Goal: Task Accomplishment & Management: Use online tool/utility

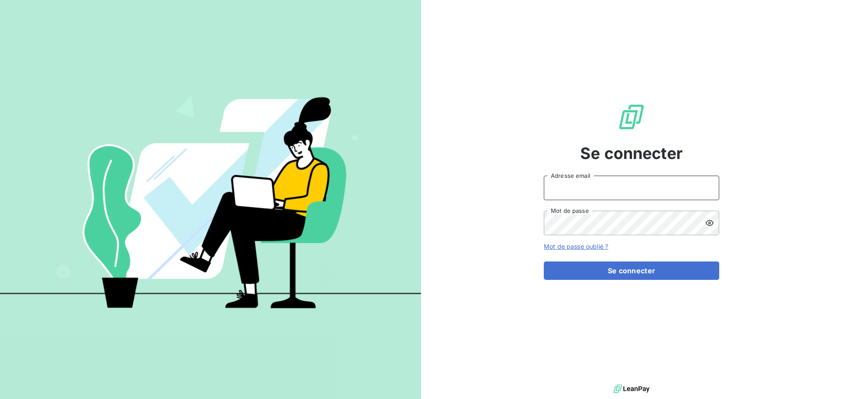
click at [562, 189] on input "Adresse email" at bounding box center [631, 188] width 175 height 25
type input "[PERSON_NAME][EMAIL_ADDRESS][DOMAIN_NAME]"
drag, startPoint x: 642, startPoint y: 189, endPoint x: 120, endPoint y: 185, distance: 521.8
click at [128, 185] on div "Se connecter [PERSON_NAME][EMAIL_ADDRESS][DOMAIN_NAME] Adresse email Mot de pas…" at bounding box center [421, 199] width 842 height 399
drag, startPoint x: 459, startPoint y: 62, endPoint x: 483, endPoint y: 82, distance: 30.8
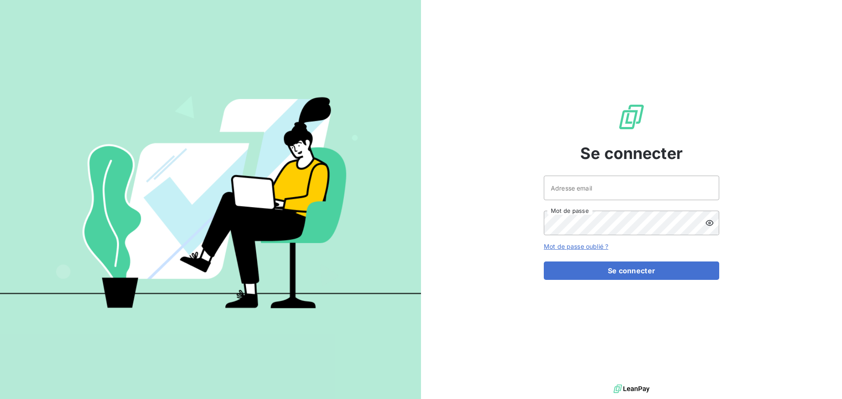
click at [469, 68] on div "Se connecter Adresse email Mot de passe Mot de passe oublié ? Se connecter" at bounding box center [631, 191] width 421 height 383
click at [588, 177] on input "Adresse email" at bounding box center [631, 188] width 175 height 25
type input "[PERSON_NAME][EMAIL_ADDRESS][DOMAIN_NAME]"
click at [544, 262] on button "Se connecter" at bounding box center [631, 271] width 175 height 18
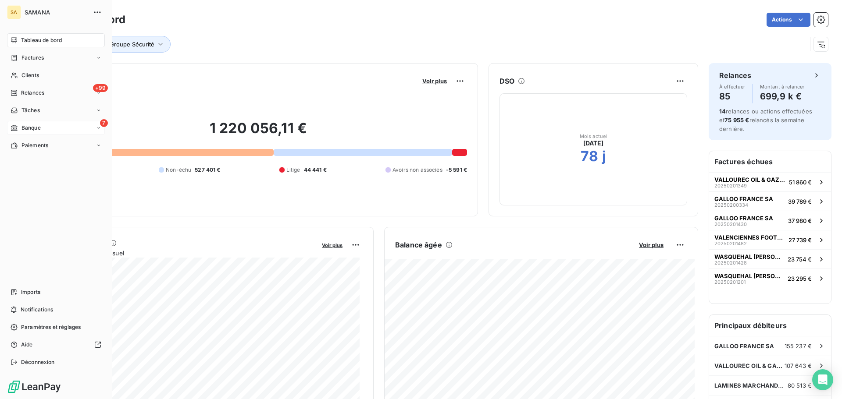
click at [33, 130] on span "Banque" at bounding box center [30, 128] width 19 height 8
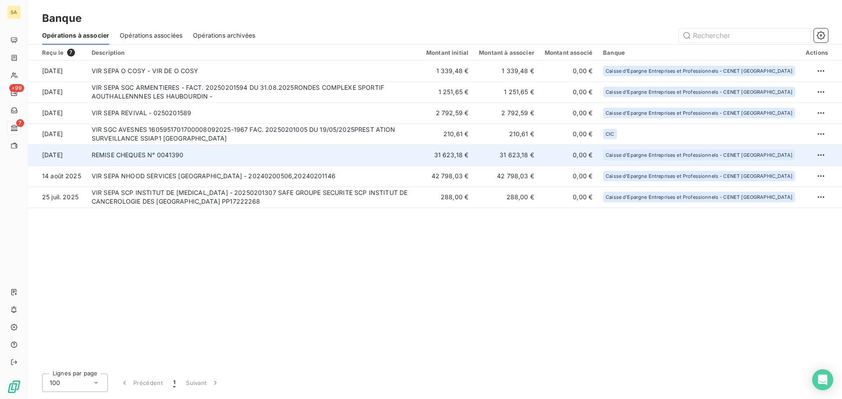
click at [250, 152] on td "REMISE CHEQUES N° 0041390" at bounding box center [253, 155] width 335 height 21
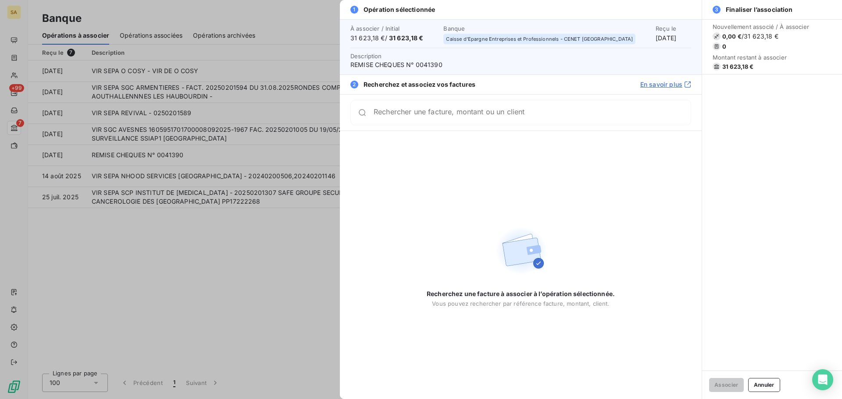
click at [777, 388] on button "Annuler" at bounding box center [764, 385] width 32 height 14
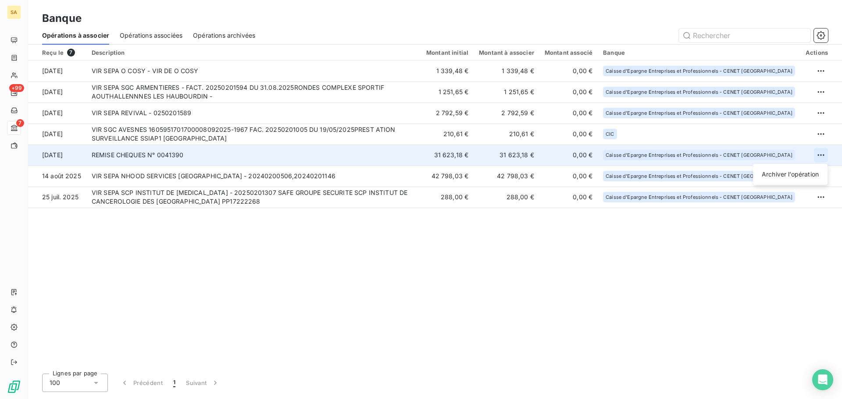
click at [821, 156] on html "SA +99 7 Banque Opérations à associer Opérations associées Opérations archivées…" at bounding box center [421, 199] width 842 height 399
click at [791, 173] on div "Archiver l’opération" at bounding box center [790, 174] width 68 height 14
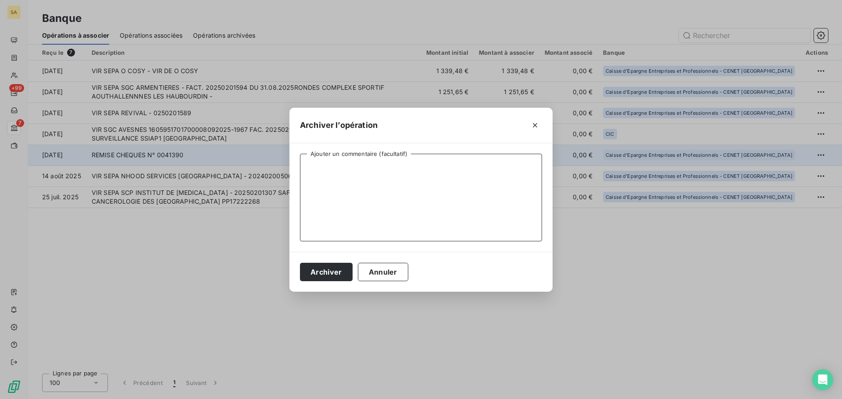
click at [355, 162] on textarea "Ajouter un commentaire (facultatif)" at bounding box center [421, 198] width 242 height 88
type textarea "Non lié à une prestation"
drag, startPoint x: 331, startPoint y: 262, endPoint x: 330, endPoint y: 268, distance: 6.7
click at [330, 268] on div "Archiver Annuler" at bounding box center [420, 272] width 263 height 40
click at [330, 268] on button "Archiver" at bounding box center [326, 272] width 53 height 18
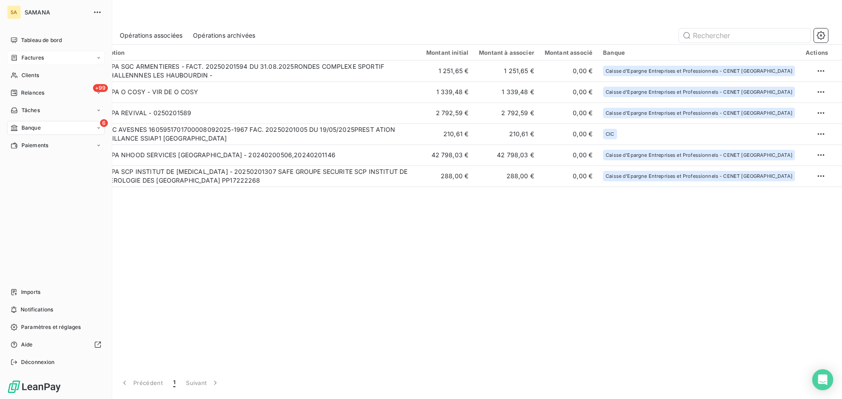
click at [43, 60] on span "Factures" at bounding box center [32, 58] width 22 height 8
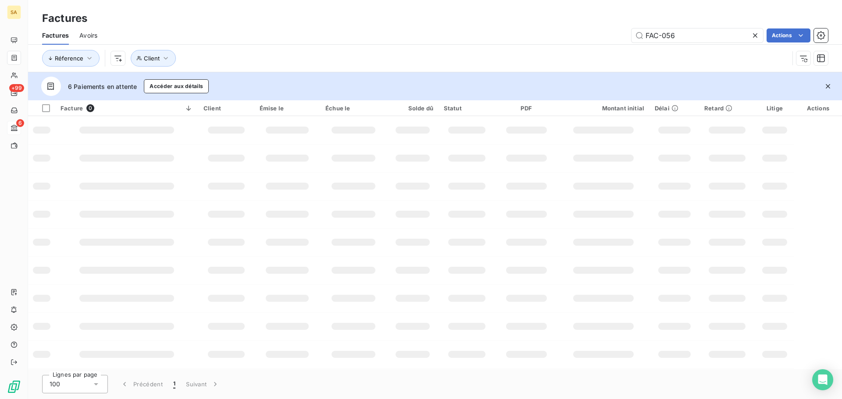
drag, startPoint x: 710, startPoint y: 38, endPoint x: 442, endPoint y: 33, distance: 267.5
click at [443, 33] on div "FAC-056 Actions" at bounding box center [468, 35] width 720 height 14
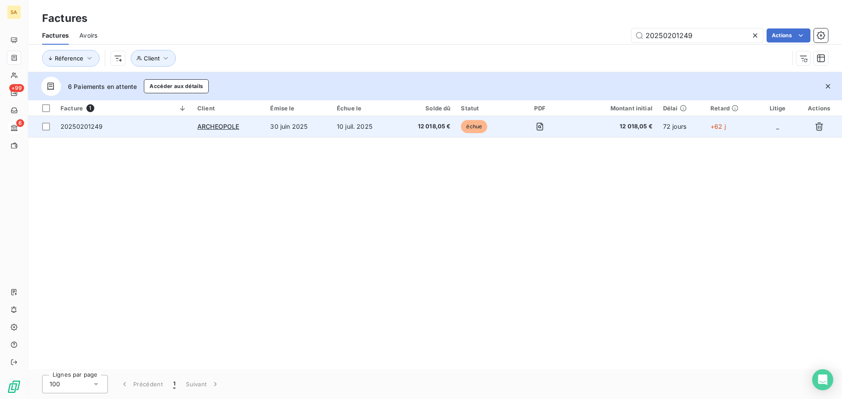
type input "20250201249"
click at [82, 123] on span "20250201249" at bounding box center [82, 126] width 43 height 7
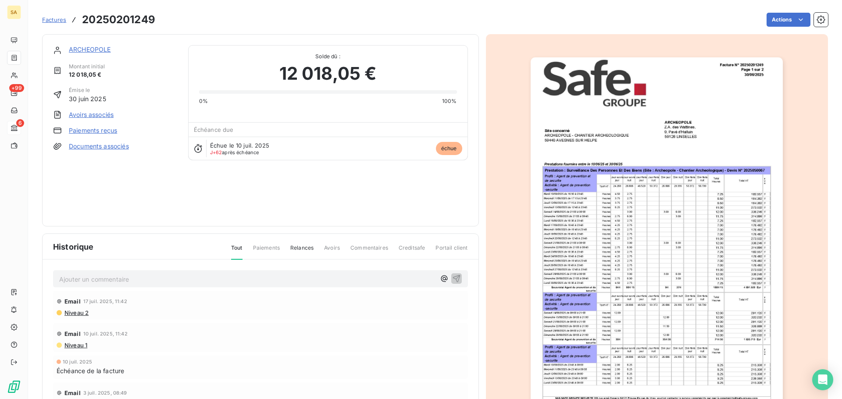
click at [86, 132] on link "Paiements reçus" at bounding box center [93, 130] width 48 height 9
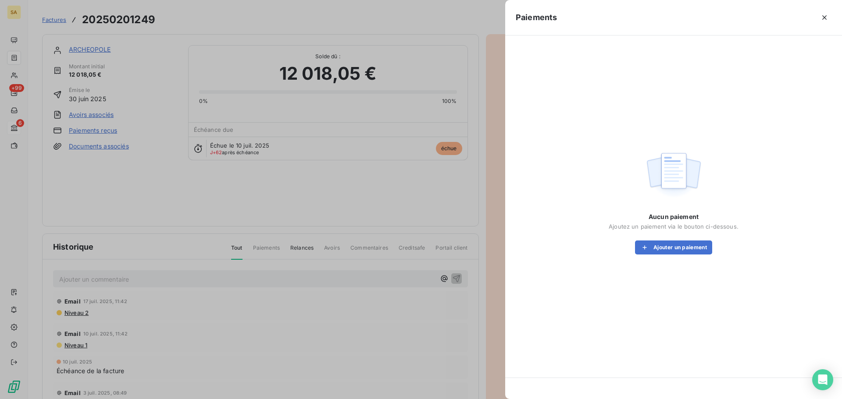
click at [685, 238] on div "Aucun paiement Ajoutez un paiement via le bouton ci-dessous. Ajouter un paiement" at bounding box center [674, 234] width 130 height 42
click at [685, 247] on button "Ajouter un paiement" at bounding box center [673, 248] width 77 height 14
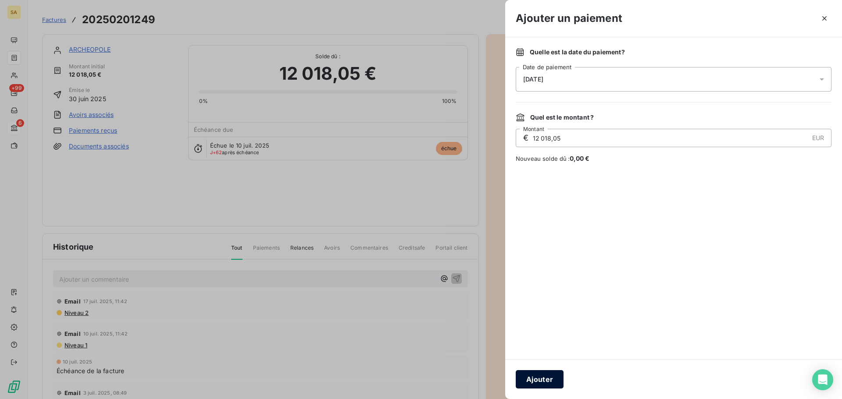
click at [545, 375] on button "Ajouter" at bounding box center [540, 379] width 48 height 18
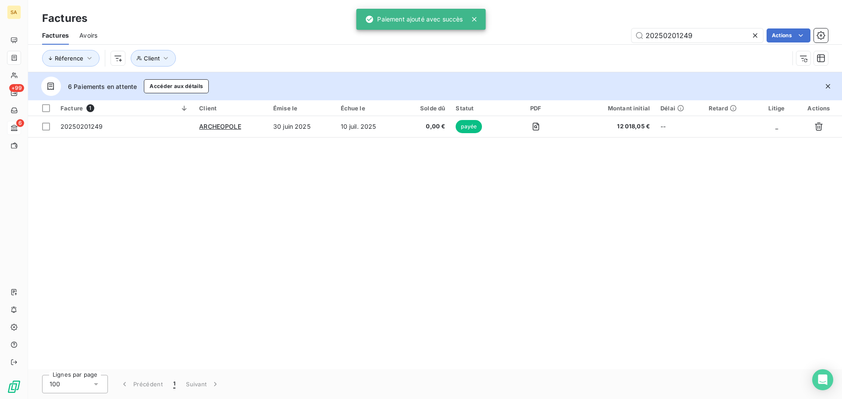
drag, startPoint x: 717, startPoint y: 35, endPoint x: 404, endPoint y: 28, distance: 313.1
click at [404, 29] on div "SA +99 6 Factures Factures Avoirs 20250201249 Actions Réference Client 6 Paieme…" at bounding box center [421, 199] width 842 height 399
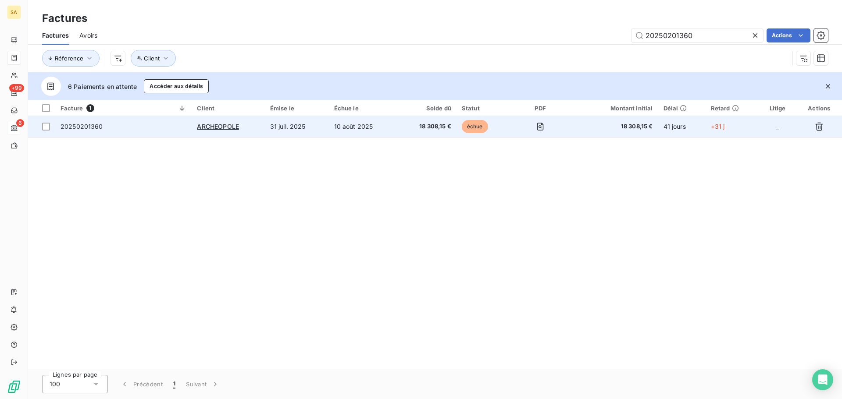
type input "20250201360"
click at [84, 129] on span "20250201360" at bounding box center [82, 126] width 43 height 7
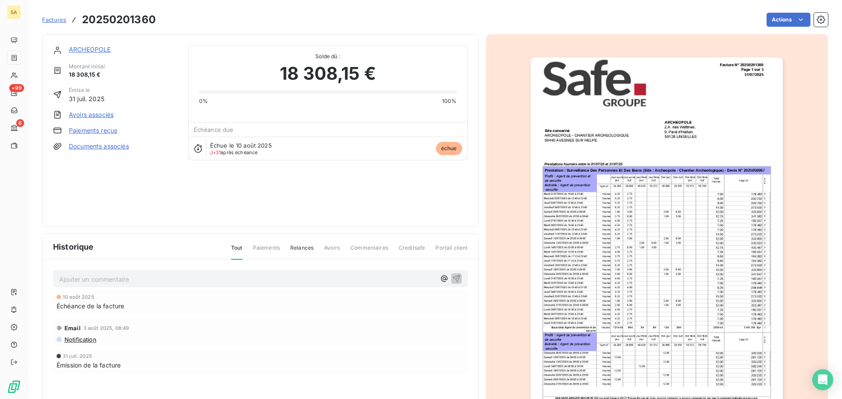
click at [84, 132] on link "Paiements reçus" at bounding box center [93, 130] width 48 height 9
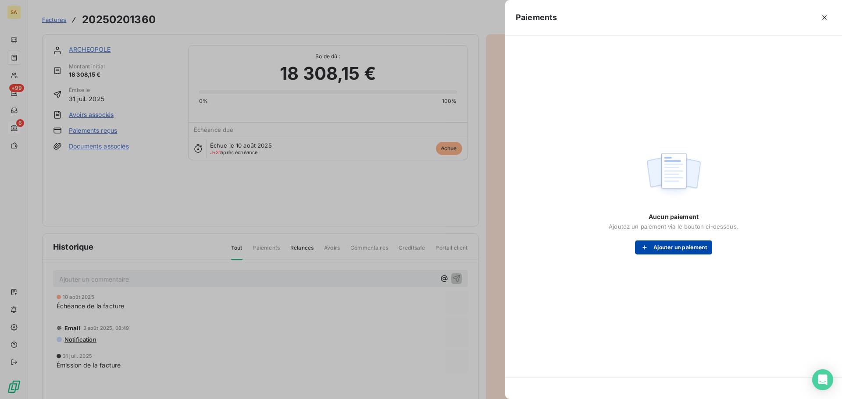
click at [663, 247] on button "Ajouter un paiement" at bounding box center [673, 248] width 77 height 14
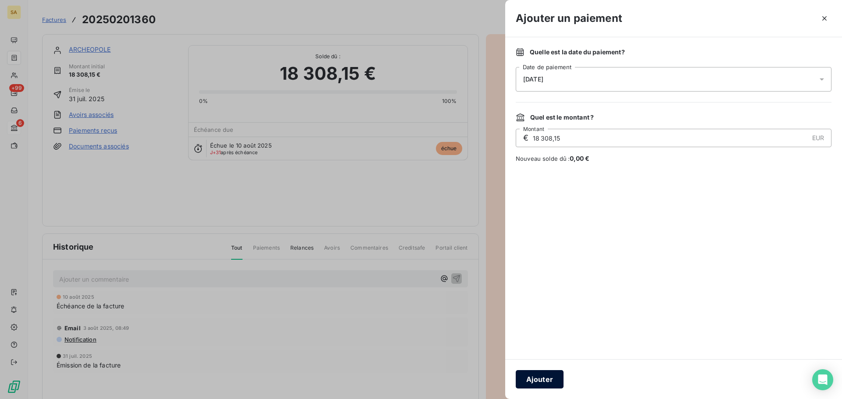
click at [538, 379] on button "Ajouter" at bounding box center [540, 379] width 48 height 18
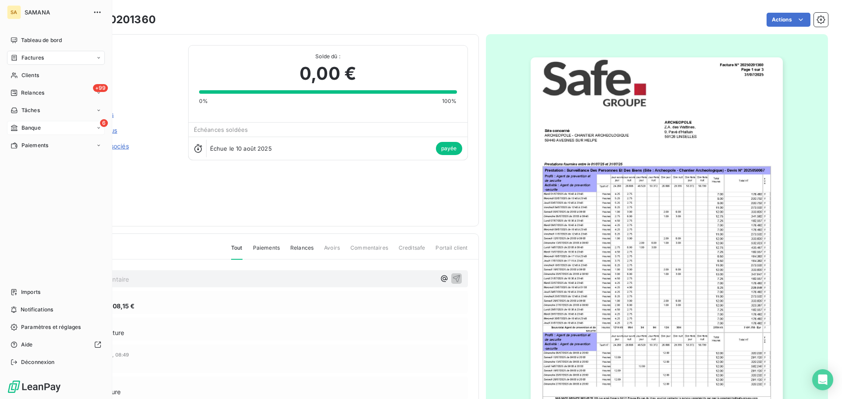
click at [31, 56] on span "Factures" at bounding box center [32, 58] width 22 height 8
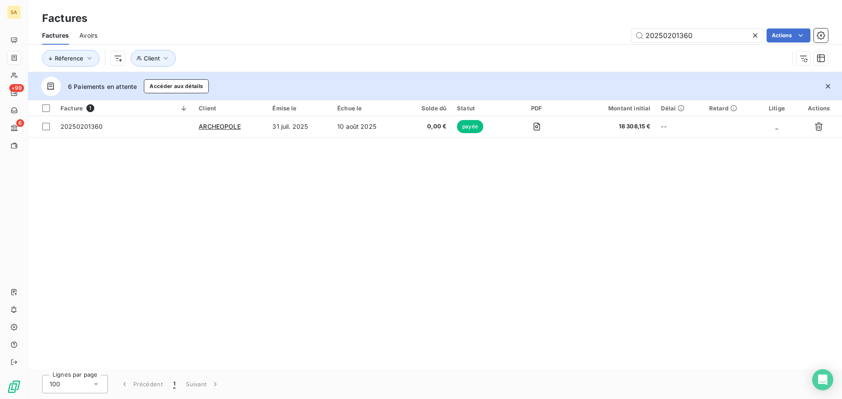
drag, startPoint x: 712, startPoint y: 37, endPoint x: 215, endPoint y: 41, distance: 496.8
click at [216, 42] on div "20250201360 Actions" at bounding box center [468, 35] width 720 height 14
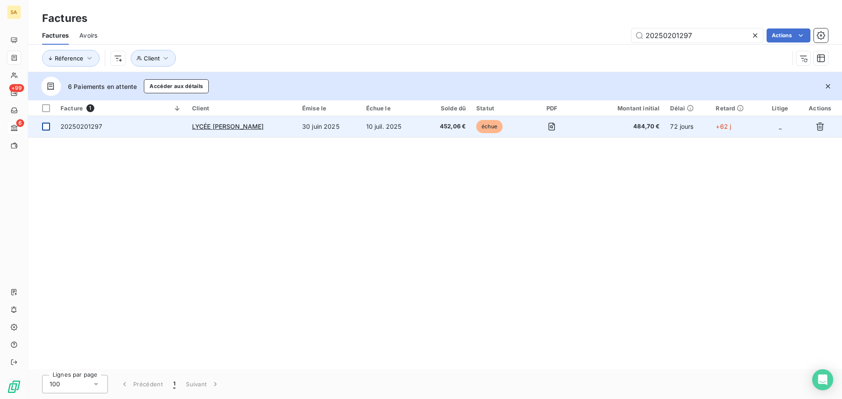
type input "20250201297"
click at [41, 128] on td at bounding box center [41, 126] width 27 height 21
click at [87, 123] on span "20250201297" at bounding box center [82, 126] width 42 height 7
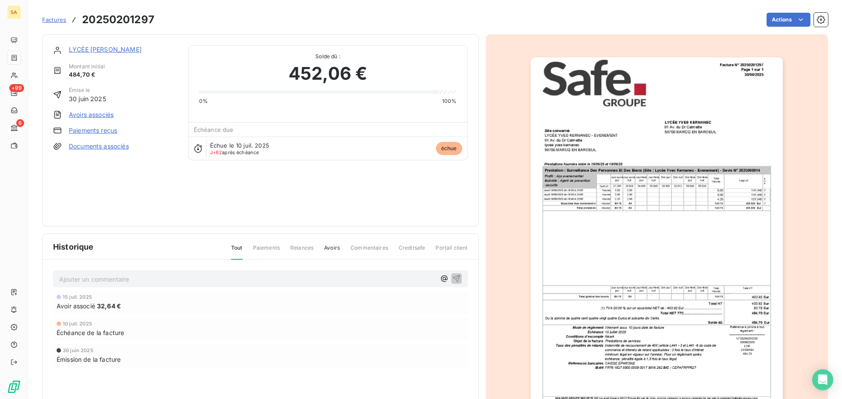
click at [105, 132] on link "Paiements reçus" at bounding box center [93, 130] width 48 height 9
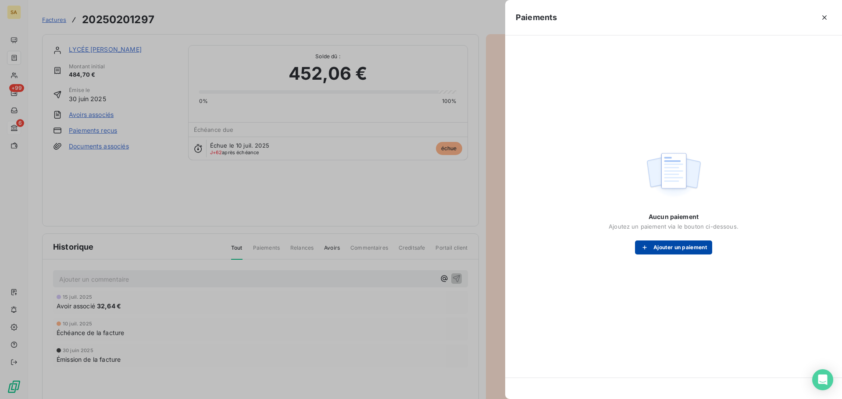
click at [659, 246] on button "Ajouter un paiement" at bounding box center [673, 248] width 77 height 14
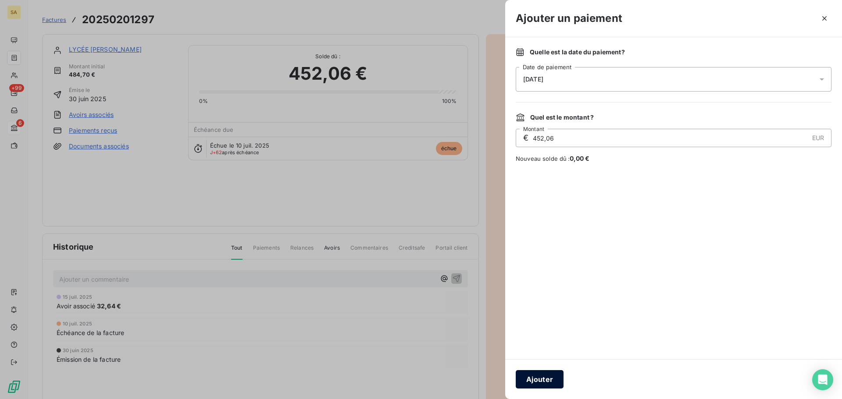
click at [543, 381] on button "Ajouter" at bounding box center [540, 379] width 48 height 18
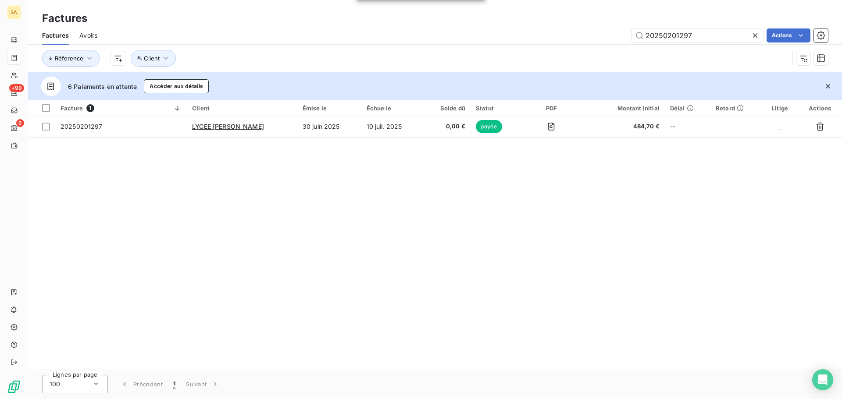
drag, startPoint x: 723, startPoint y: 41, endPoint x: 331, endPoint y: 43, distance: 392.4
click at [331, 43] on div "Factures Avoirs 20250201297 Actions" at bounding box center [435, 35] width 814 height 18
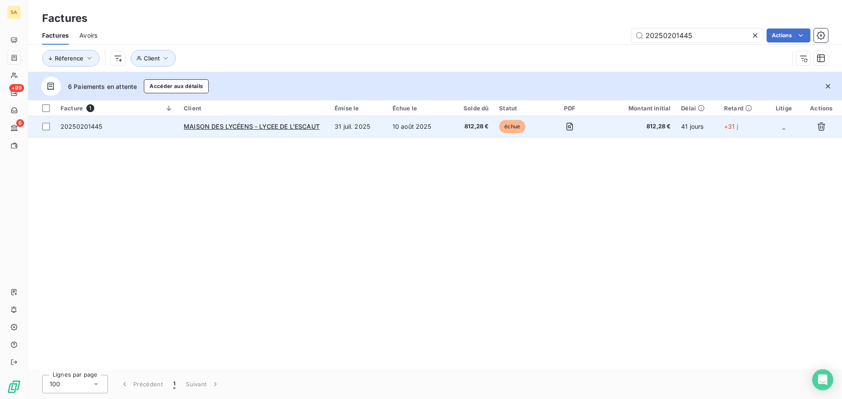
type input "20250201445"
click at [87, 123] on span "20250201445" at bounding box center [82, 126] width 42 height 7
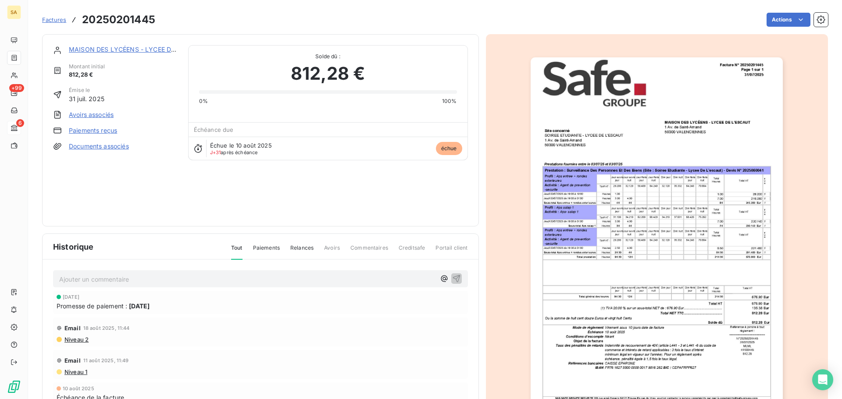
click at [103, 129] on link "Paiements reçus" at bounding box center [93, 130] width 48 height 9
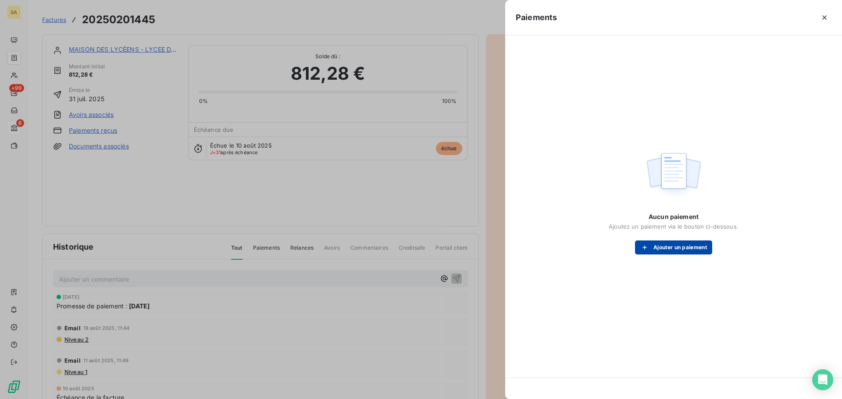
click at [700, 250] on button "Ajouter un paiement" at bounding box center [673, 248] width 77 height 14
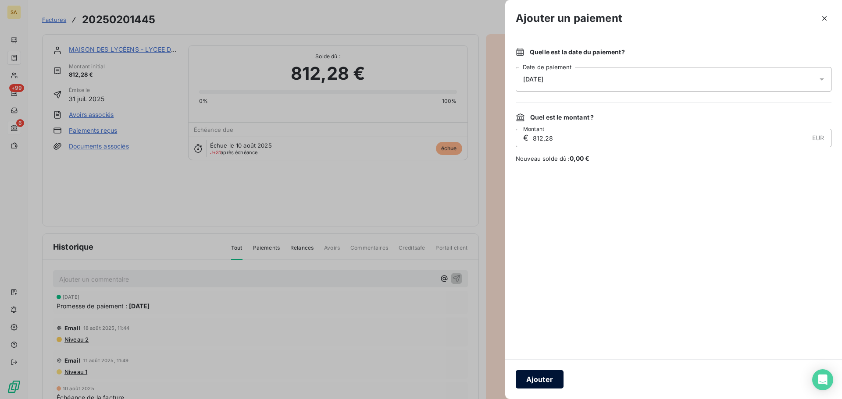
click at [553, 381] on button "Ajouter" at bounding box center [540, 379] width 48 height 18
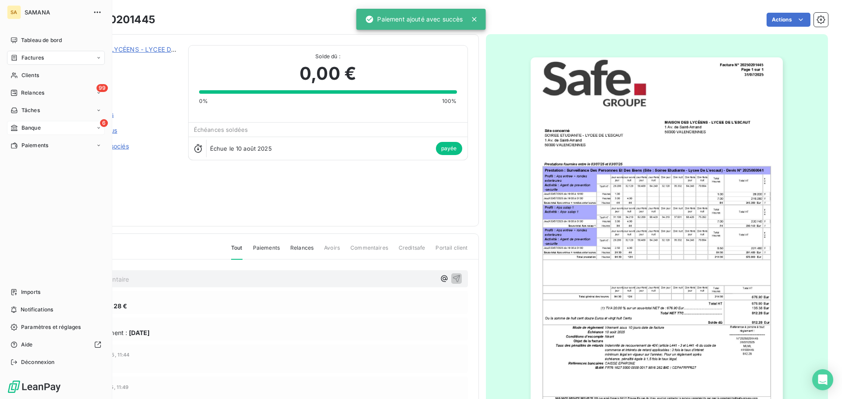
click at [42, 123] on div "6 Banque" at bounding box center [56, 128] width 98 height 14
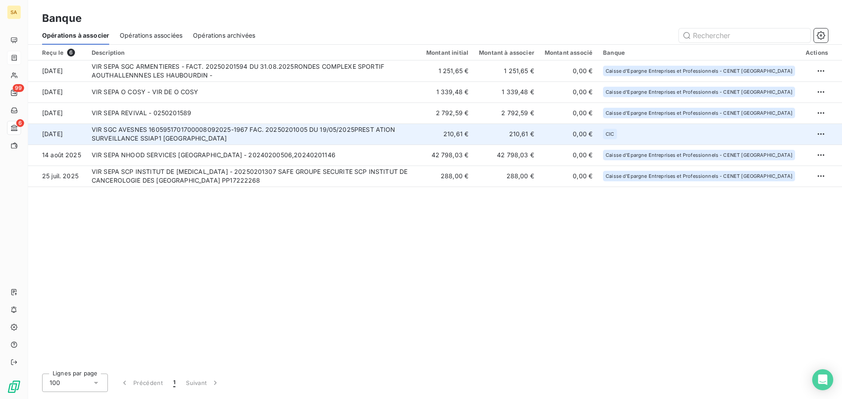
click at [193, 126] on td "VIR SGC AVESNES 1605951701700008092025-1967 FAC. 20250201005 DU 19/05/2025PREST…" at bounding box center [253, 134] width 335 height 21
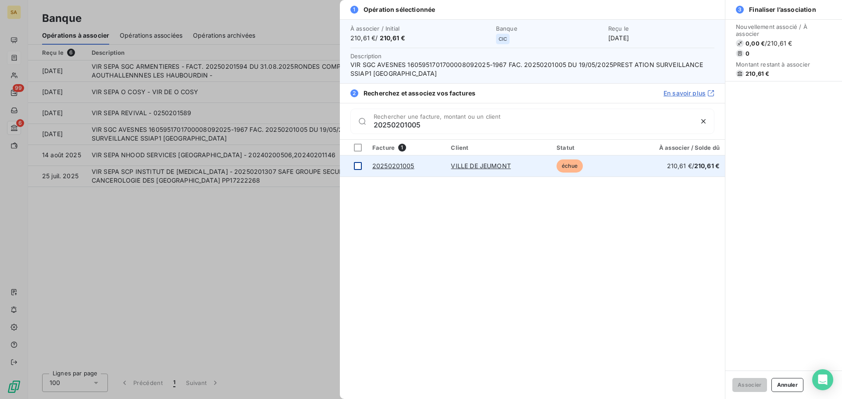
type input "20250201005"
click at [356, 168] on div at bounding box center [358, 166] width 8 height 8
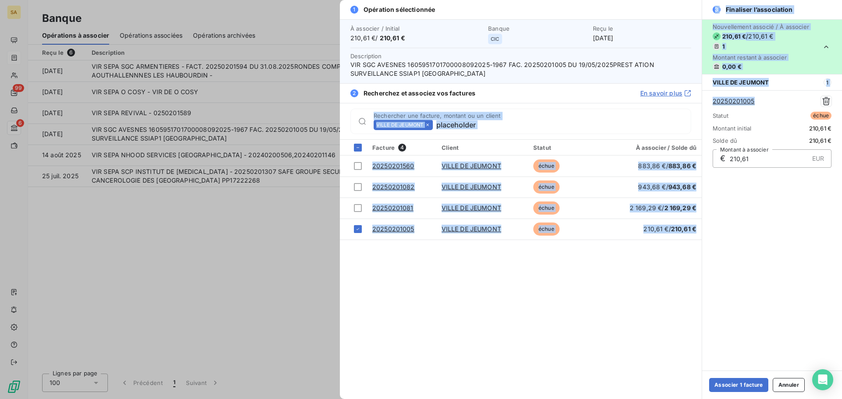
drag, startPoint x: 769, startPoint y: 101, endPoint x: 698, endPoint y: 103, distance: 70.6
click at [698, 103] on div "1 Opération sélectionnée À associer / Initial 210,61 € / 210,61 € Banque CIC Re…" at bounding box center [591, 199] width 502 height 399
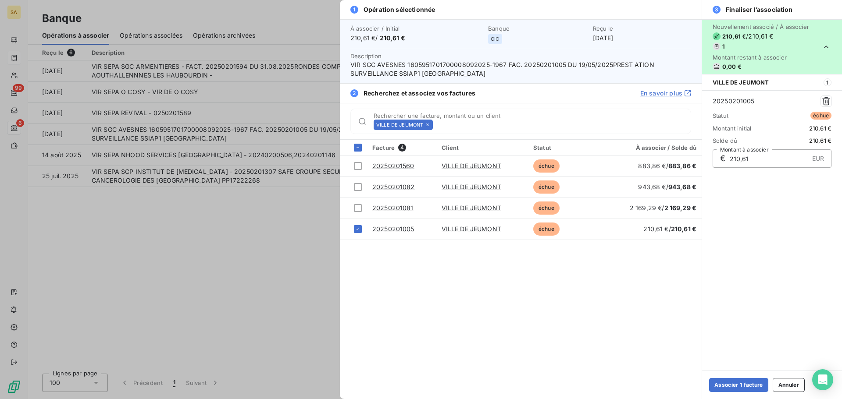
drag, startPoint x: 791, startPoint y: 234, endPoint x: 764, endPoint y: 150, distance: 88.5
click at [791, 233] on div "Nouvellement associé / À associer 210,61 € / 210,61 € 1 Montant restant à assoc…" at bounding box center [772, 195] width 140 height 352
drag, startPoint x: 758, startPoint y: 102, endPoint x: 712, endPoint y: 103, distance: 45.6
click at [712, 103] on div "20250201005 Statut échue Montant initial 210,61 € Solde dû 210,61 € € 210,61 EU…" at bounding box center [772, 131] width 140 height 83
copy link "20250201005"
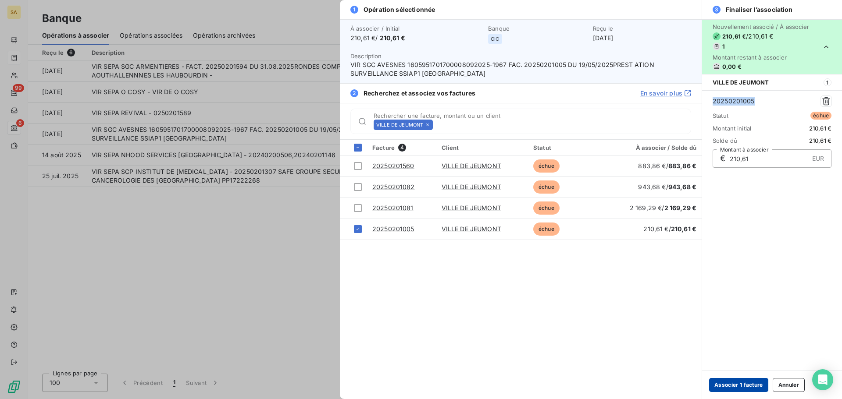
click at [744, 387] on button "Associer 1 facture" at bounding box center [738, 385] width 59 height 14
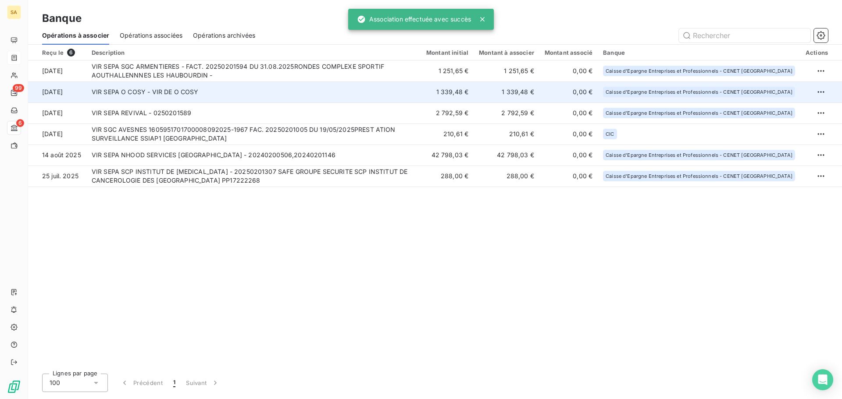
click at [138, 98] on td "VIR SEPA O COSY - VIR DE O COSY" at bounding box center [253, 92] width 335 height 21
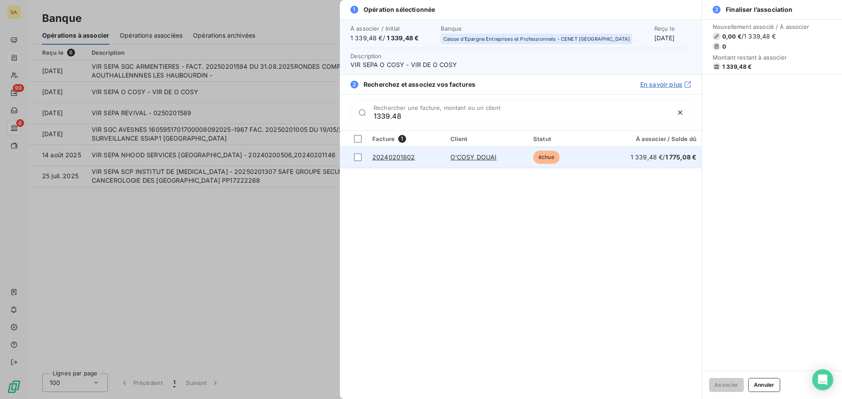
type input "1339.48"
drag, startPoint x: 418, startPoint y: 158, endPoint x: 393, endPoint y: 158, distance: 24.6
click at [393, 158] on td "20240201802" at bounding box center [406, 157] width 78 height 21
click at [357, 158] on div at bounding box center [358, 157] width 8 height 8
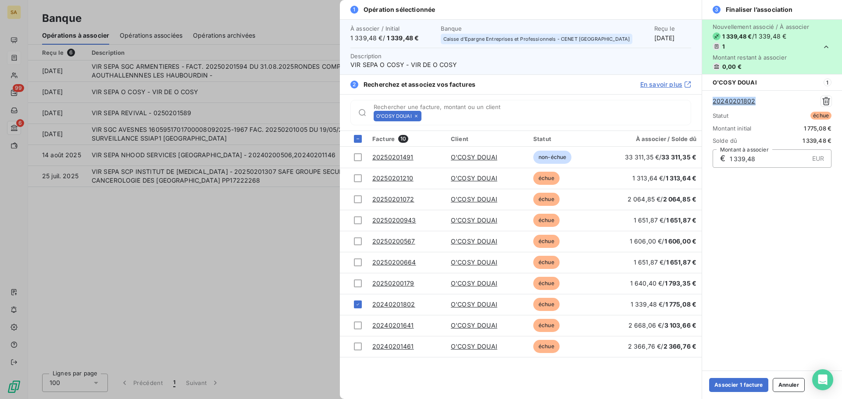
drag, startPoint x: 755, startPoint y: 103, endPoint x: 712, endPoint y: 102, distance: 42.5
click at [712, 102] on div "20240201802" at bounding box center [771, 101] width 119 height 11
copy link "20240201802"
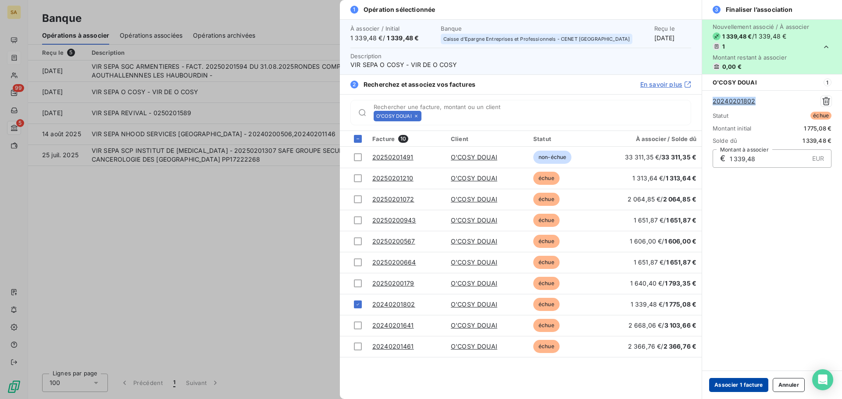
click at [725, 385] on button "Associer 1 facture" at bounding box center [738, 385] width 59 height 14
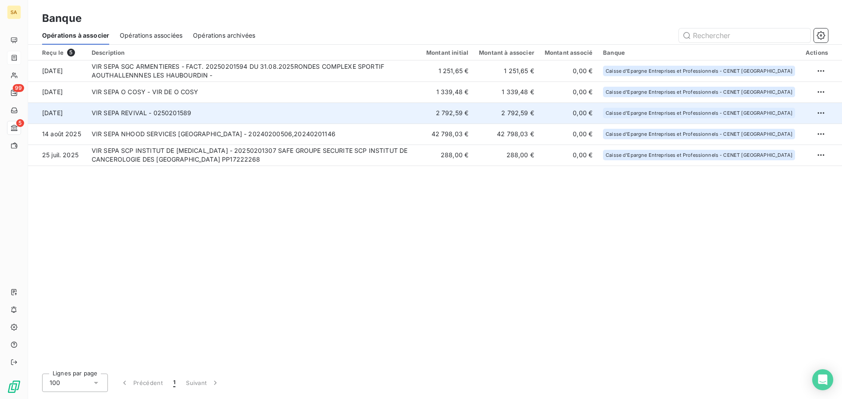
click at [208, 112] on td "VIR SEPA REVIVAL - 0250201589" at bounding box center [253, 113] width 335 height 21
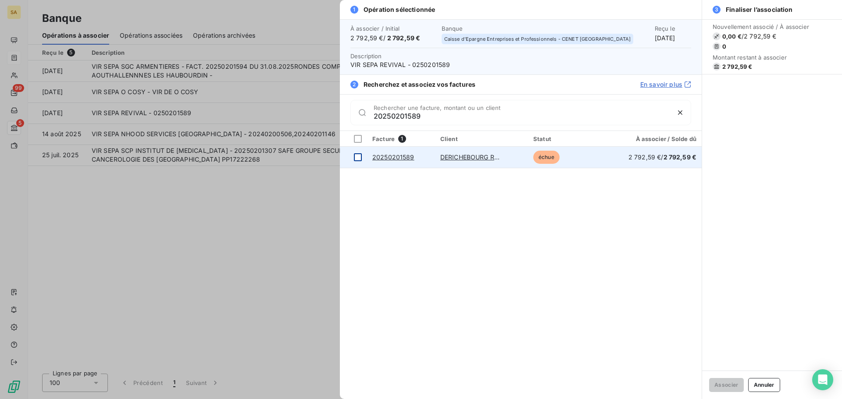
type input "20250201589"
click at [358, 161] on div at bounding box center [358, 157] width 8 height 8
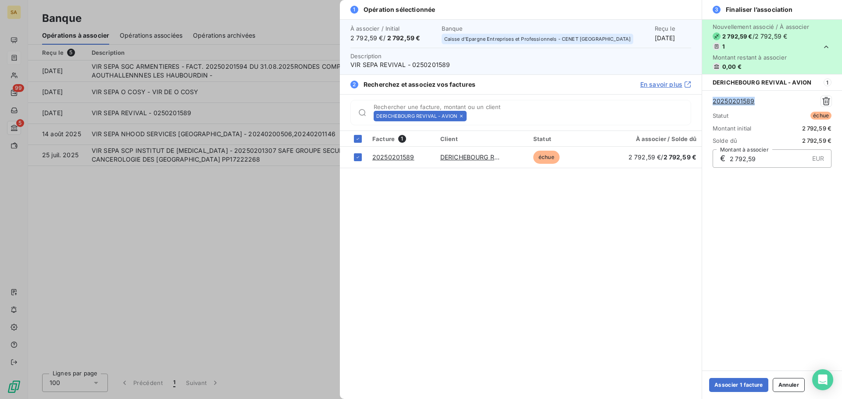
drag, startPoint x: 759, startPoint y: 103, endPoint x: 711, endPoint y: 103, distance: 47.4
click at [711, 103] on div "20250201589 Statut échue Montant initial 2 792,59 € Solde dû 2 792,59 € € 2 792…" at bounding box center [772, 131] width 140 height 83
copy link "20250201589"
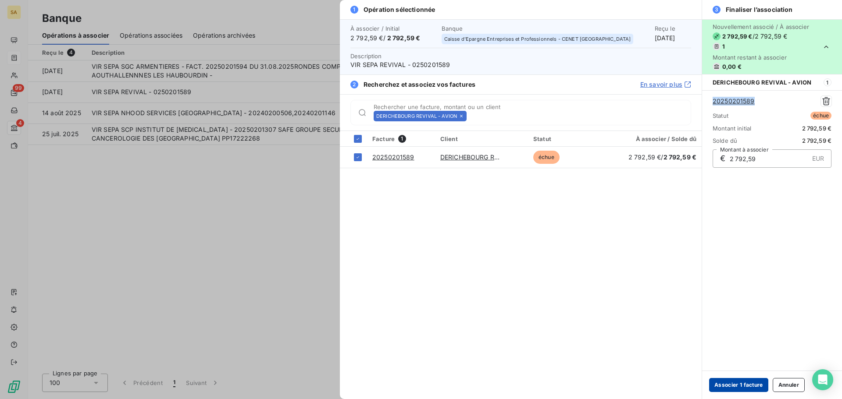
click at [748, 385] on button "Associer 1 facture" at bounding box center [738, 385] width 59 height 14
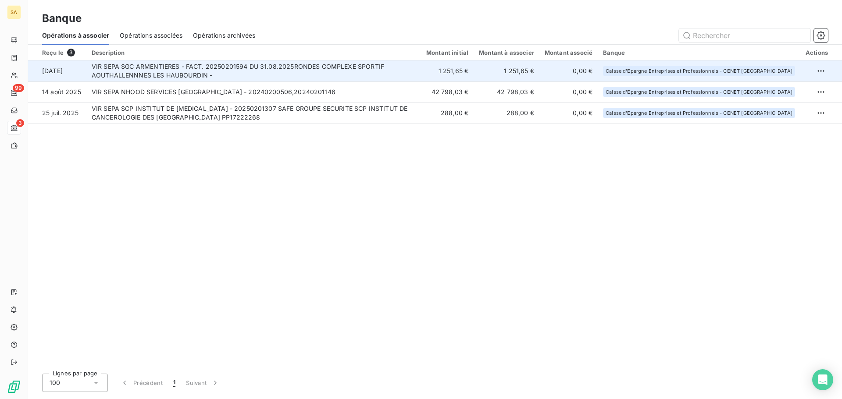
click at [250, 77] on td "VIR SEPA SGC ARMENTIERES - FACT. 20250201594 DU 31.08.2025RONDES COMPLEXE SPORT…" at bounding box center [253, 71] width 335 height 21
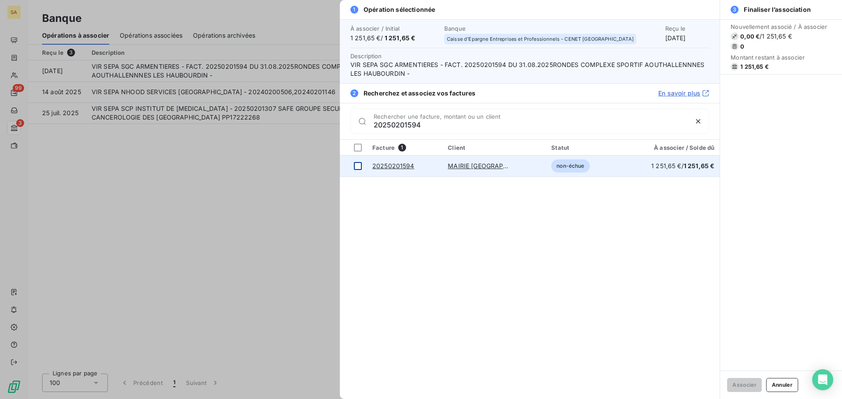
type input "20250201594"
click at [358, 166] on div at bounding box center [358, 166] width 8 height 8
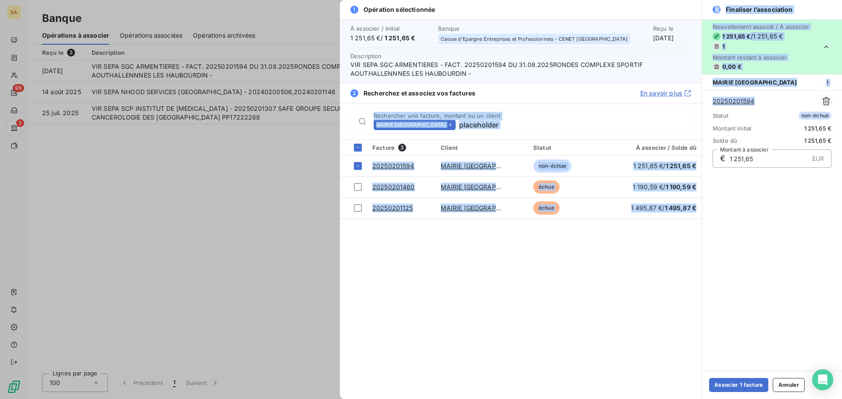
drag, startPoint x: 766, startPoint y: 103, endPoint x: 695, endPoint y: 98, distance: 70.3
click at [696, 98] on div "1 Opération sélectionnée À associer / Initial 1 251,65 € / 1 251,65 € Banque Ca…" at bounding box center [591, 199] width 502 height 399
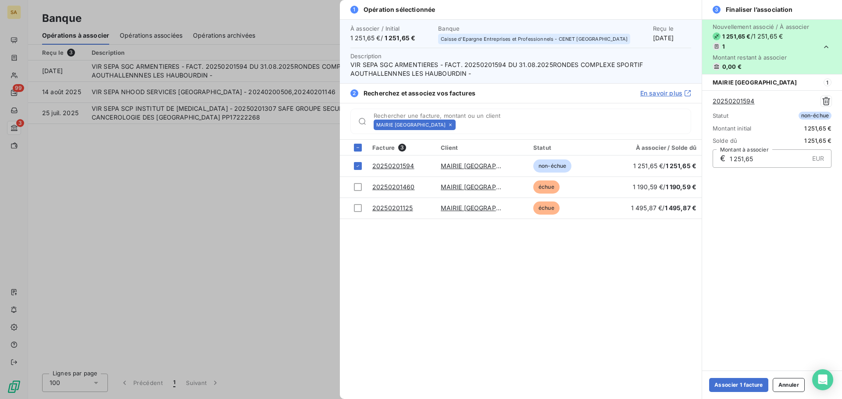
click at [755, 256] on div "Nouvellement associé / À associer 1 251,65 € / 1 251,65 € 1 Montant restant à a…" at bounding box center [772, 195] width 140 height 352
drag, startPoint x: 755, startPoint y: 100, endPoint x: 707, endPoint y: 99, distance: 47.4
click at [707, 99] on div "20250201594 Statut non-échue Montant initial 1 251,65 € Solde dû 1 251,65 € € 1…" at bounding box center [772, 131] width 140 height 83
copy link "20250201594"
click at [734, 377] on div "Associer 1 facture Annuler" at bounding box center [772, 385] width 140 height 28
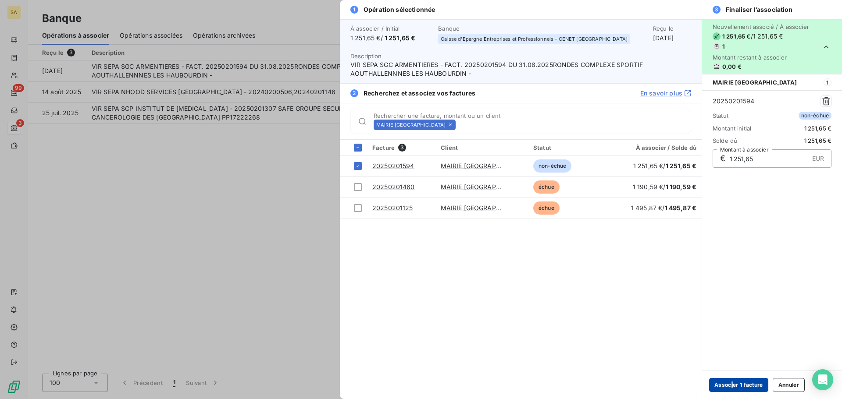
click at [734, 385] on button "Associer 1 facture" at bounding box center [738, 385] width 59 height 14
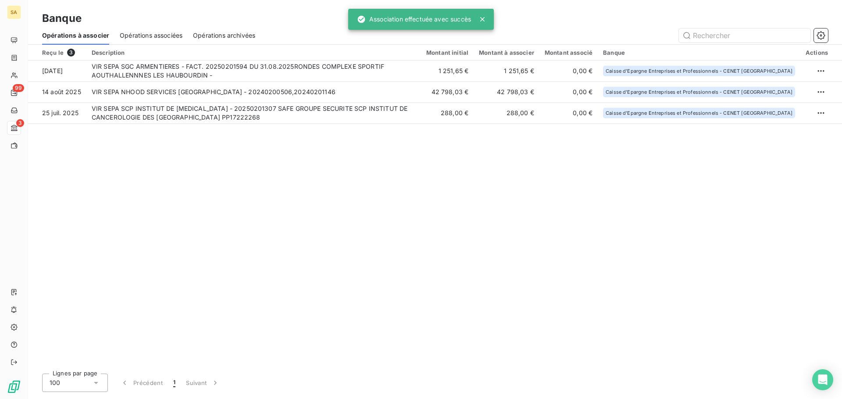
click at [189, 170] on div "Reçu le 3 Description Montant initial Montant à associer Montant associé Banque…" at bounding box center [435, 206] width 814 height 322
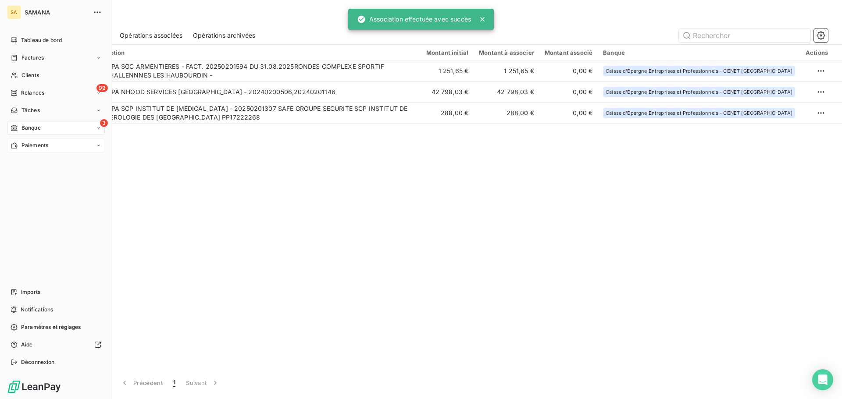
click at [28, 145] on span "Paiements" at bounding box center [34, 146] width 27 height 8
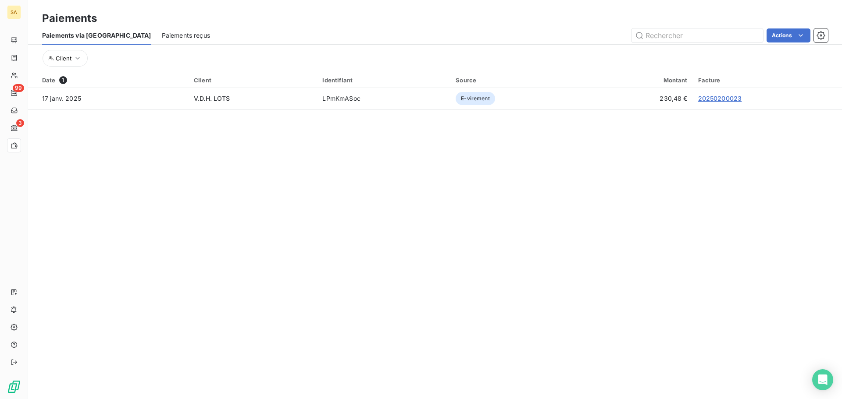
click at [162, 35] on span "Paiements reçus" at bounding box center [186, 35] width 48 height 9
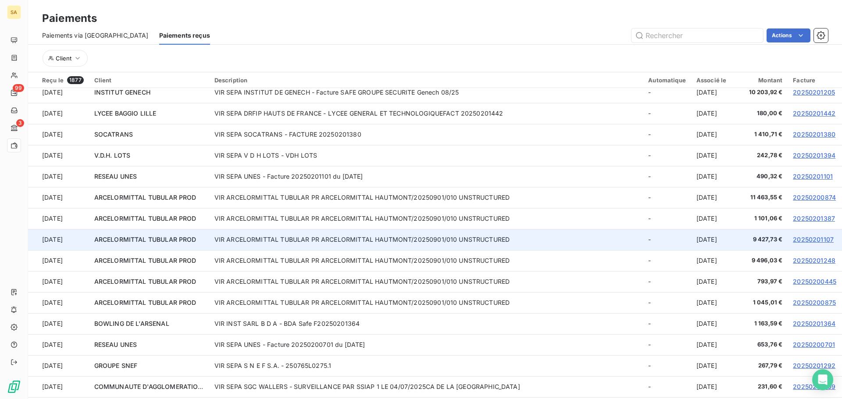
scroll to position [833, 0]
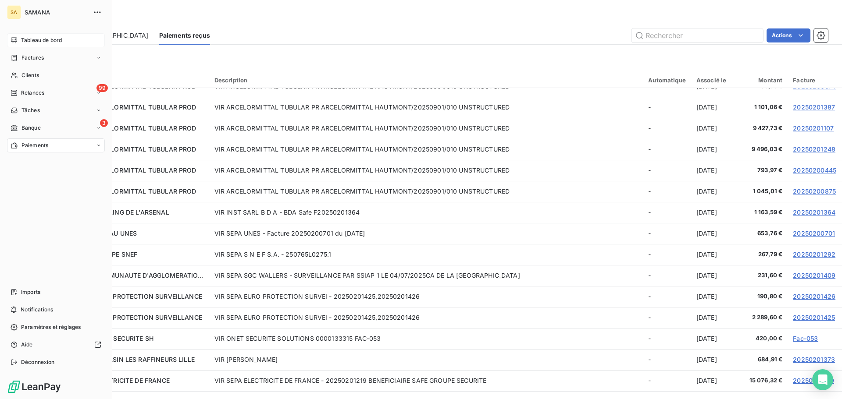
click at [20, 42] on div "Tableau de bord" at bounding box center [56, 40] width 98 height 14
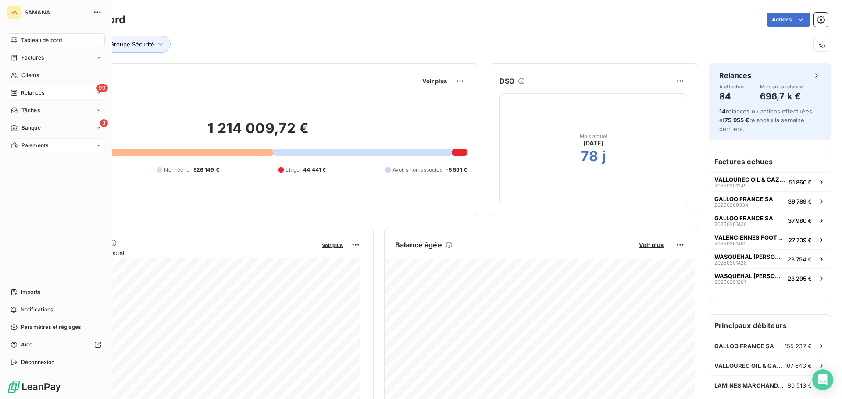
click at [20, 95] on div "Relances" at bounding box center [28, 93] width 34 height 8
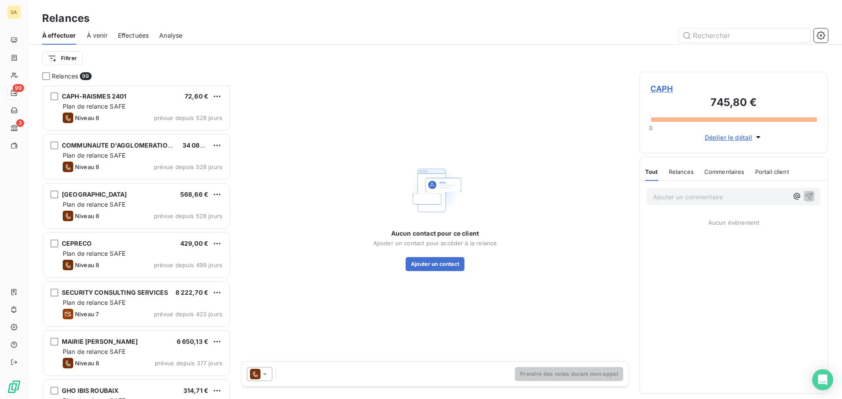
scroll to position [264, 0]
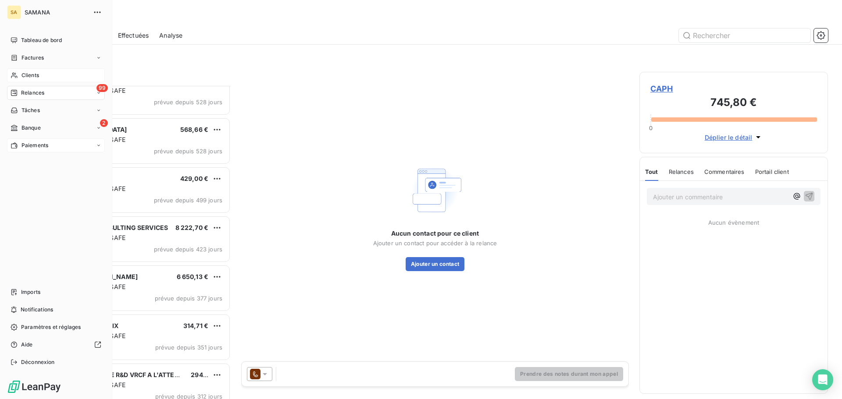
click at [28, 73] on span "Clients" at bounding box center [30, 75] width 18 height 8
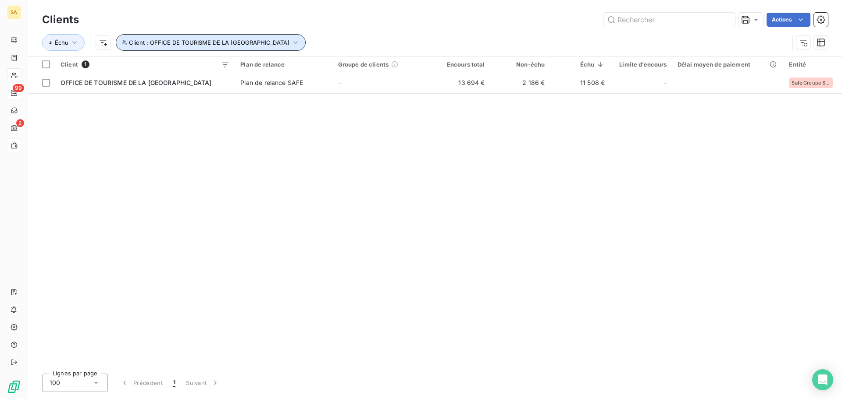
click at [285, 40] on button "Client : OFFICE DE TOURISME DE LA PORTE DU HAINAUT" at bounding box center [211, 42] width 190 height 17
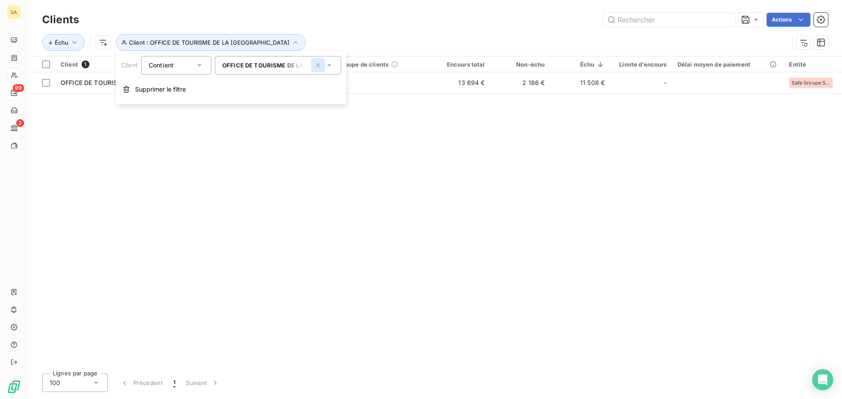
click at [319, 67] on icon "button" at bounding box center [318, 65] width 4 height 4
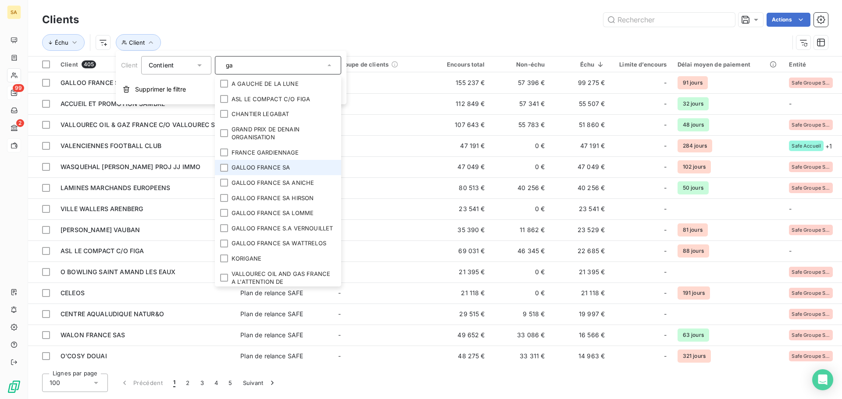
type input "ga"
click at [275, 170] on li "GALLOO FRANCE SA" at bounding box center [278, 167] width 126 height 15
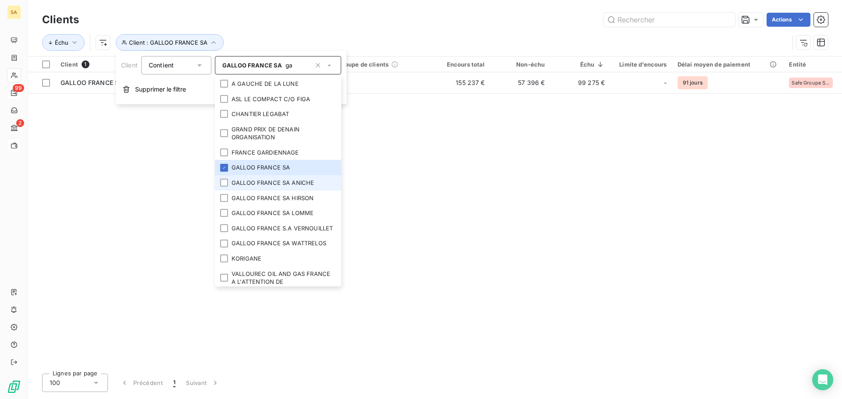
click at [280, 186] on li "GALLOO FRANCE SA ANICHE" at bounding box center [278, 182] width 126 height 15
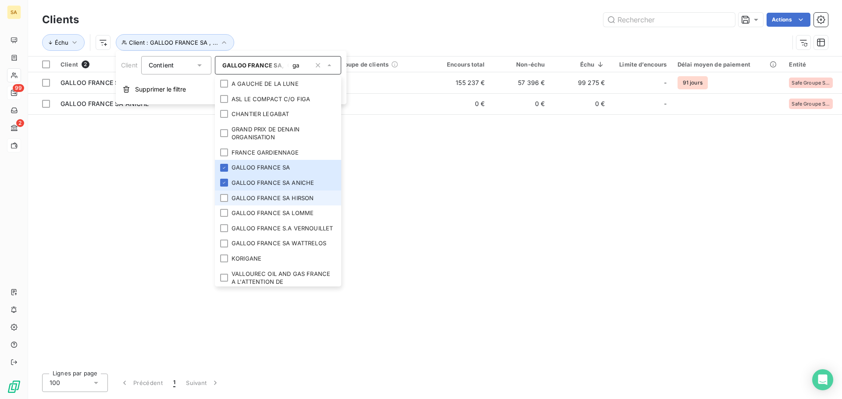
click at [282, 199] on li "GALLOO FRANCE SA HIRSON" at bounding box center [278, 198] width 126 height 15
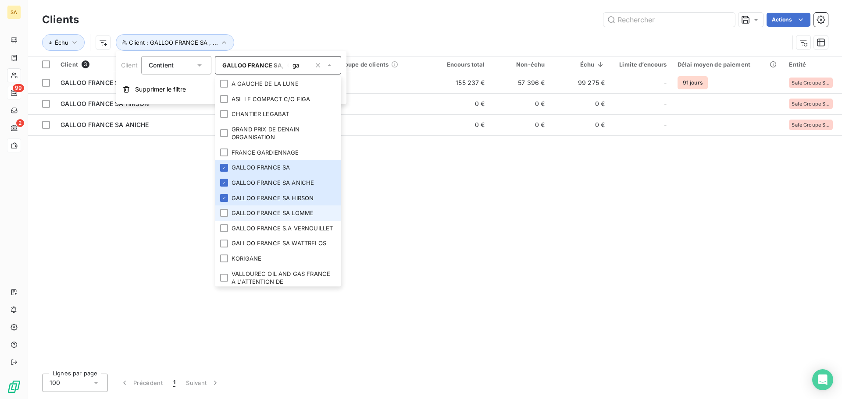
click at [281, 213] on li "GALLOO FRANCE SA LOMME" at bounding box center [278, 213] width 126 height 15
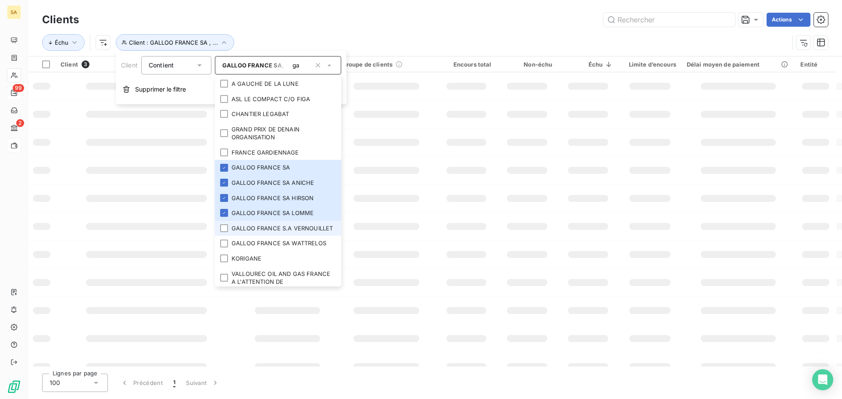
click at [284, 231] on li "GALLOO FRANCE S.A VERNOUILLET" at bounding box center [278, 228] width 126 height 15
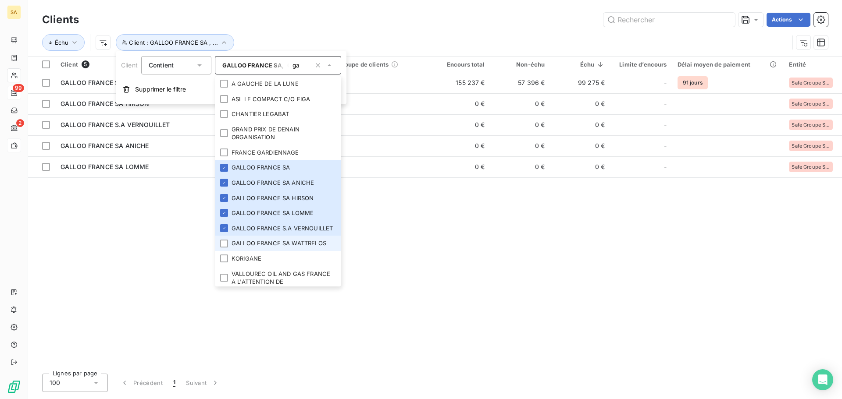
click at [304, 251] on li "GALLOO FRANCE SA WATTRELOS" at bounding box center [278, 243] width 126 height 15
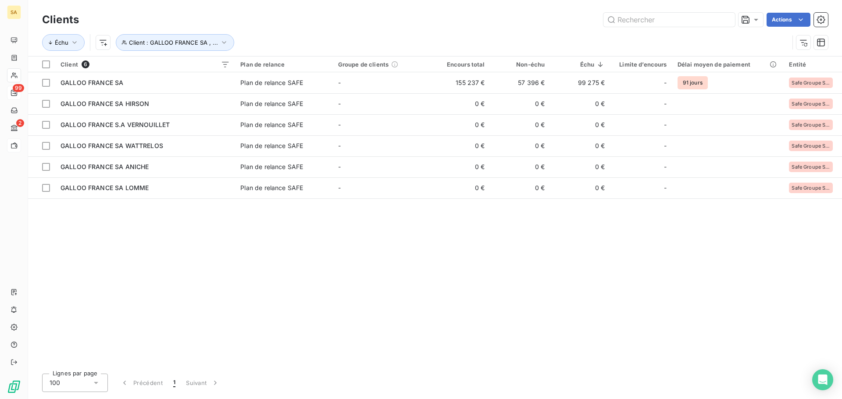
click at [662, 317] on div "Client 6 Plan de relance Groupe de clients Encours total Non-échu Échu Limite d…" at bounding box center [435, 212] width 814 height 310
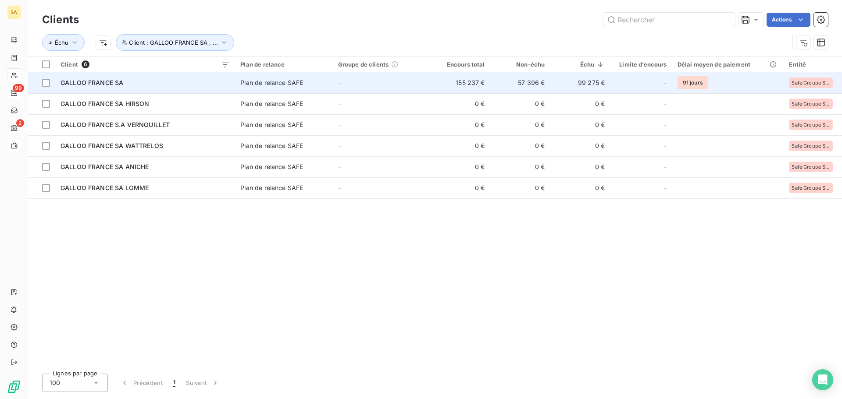
click at [268, 86] on div "Plan de relance SAFE" at bounding box center [271, 82] width 63 height 9
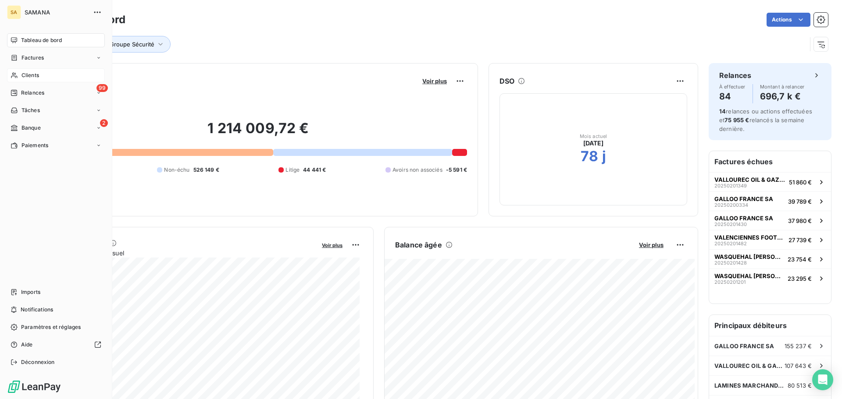
click at [37, 78] on span "Clients" at bounding box center [30, 75] width 18 height 8
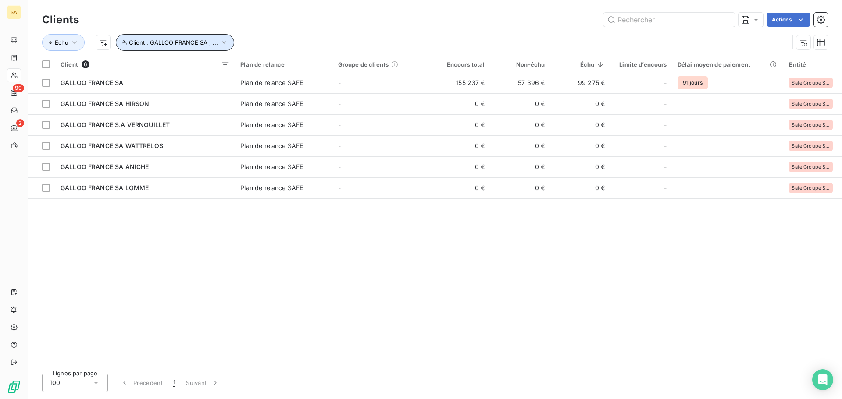
click at [220, 39] on icon "button" at bounding box center [224, 42] width 9 height 9
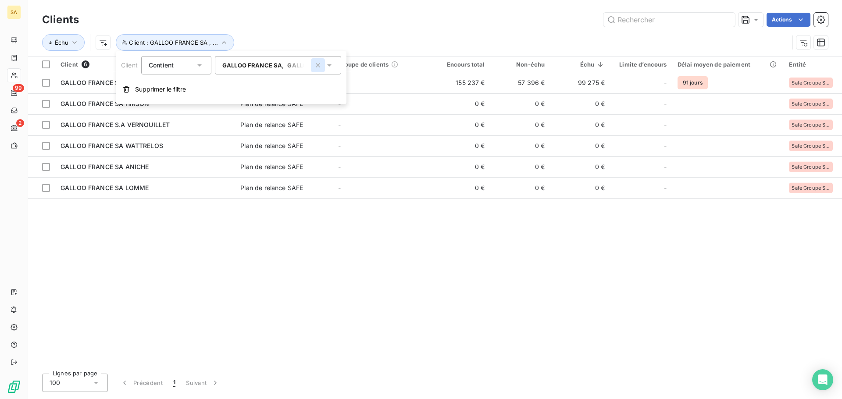
click at [319, 65] on icon "button" at bounding box center [317, 65] width 9 height 9
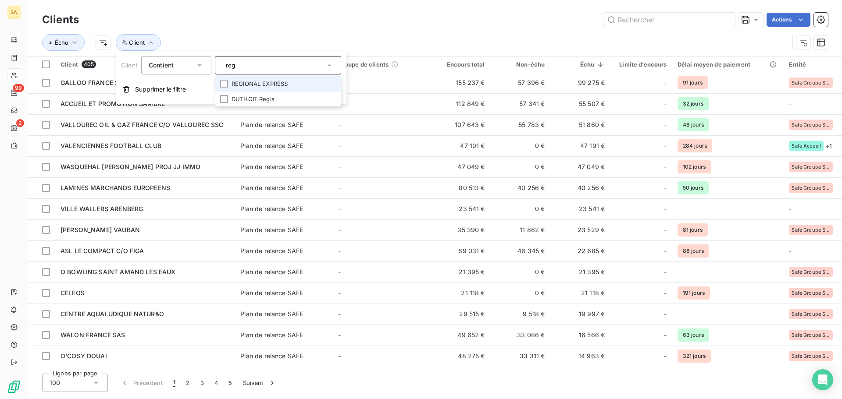
type input "reg"
click at [280, 84] on li "REGIONAL EXPRESS" at bounding box center [278, 83] width 126 height 15
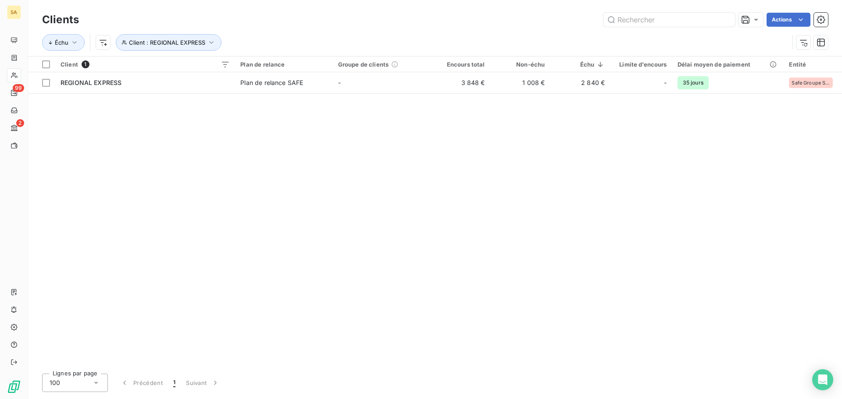
click at [599, 209] on div "Client 1 Plan de relance Groupe de clients Encours total Non-échu Échu Limite d…" at bounding box center [435, 212] width 814 height 310
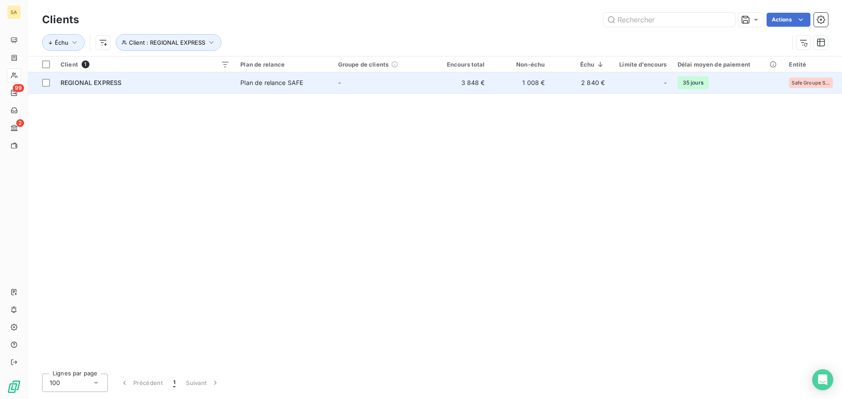
click at [494, 81] on td "1 008 €" at bounding box center [520, 82] width 60 height 21
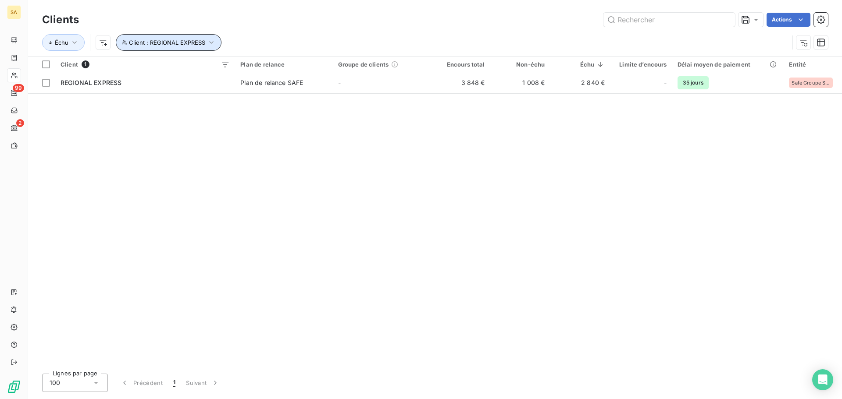
click at [182, 40] on span "Client : REGIONAL EXPRESS" at bounding box center [167, 42] width 76 height 7
click at [316, 64] on icon "button" at bounding box center [317, 65] width 9 height 9
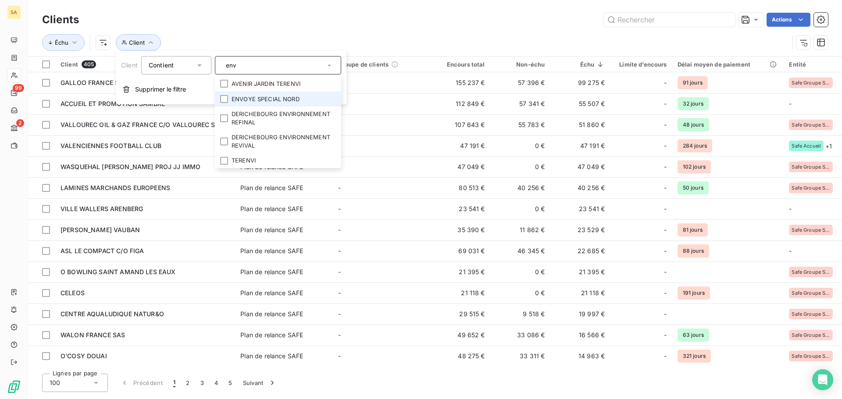
type input "env"
click at [274, 98] on li "ENVOYE SPECIAL NORD" at bounding box center [278, 99] width 126 height 15
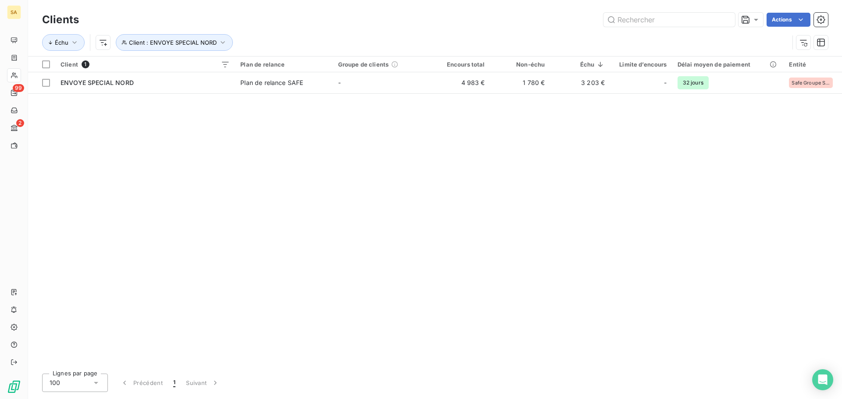
click at [522, 160] on div "Client 1 Plan de relance Groupe de clients Encours total Non-échu Échu Limite d…" at bounding box center [435, 212] width 814 height 310
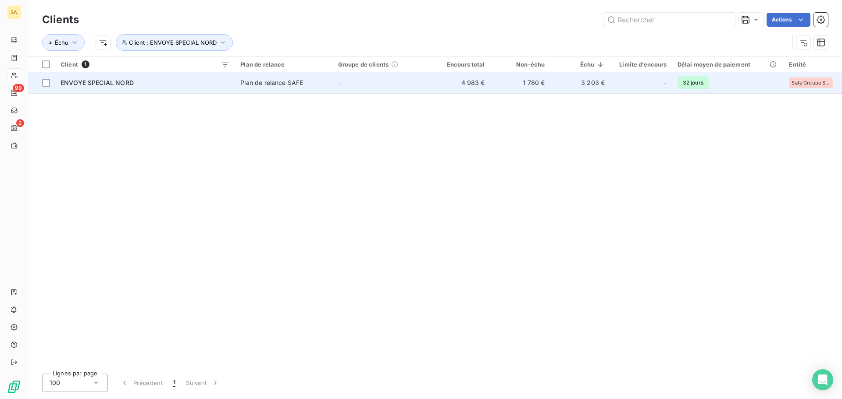
click at [154, 81] on div "ENVOYE SPECIAL NORD" at bounding box center [145, 82] width 169 height 9
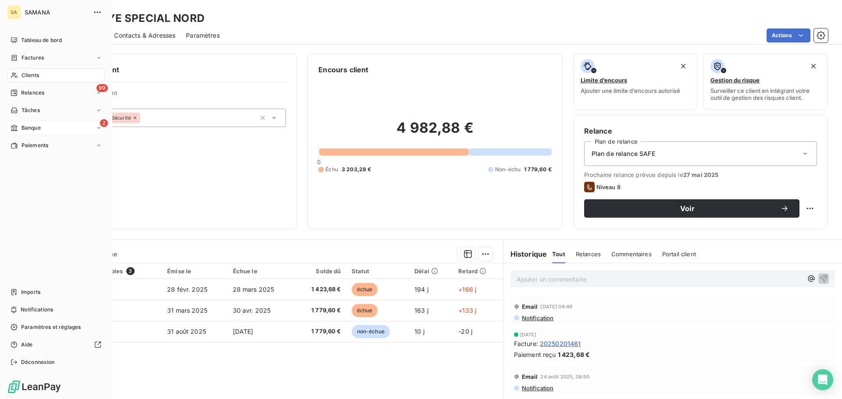
click at [25, 123] on div "2 Banque" at bounding box center [56, 128] width 98 height 14
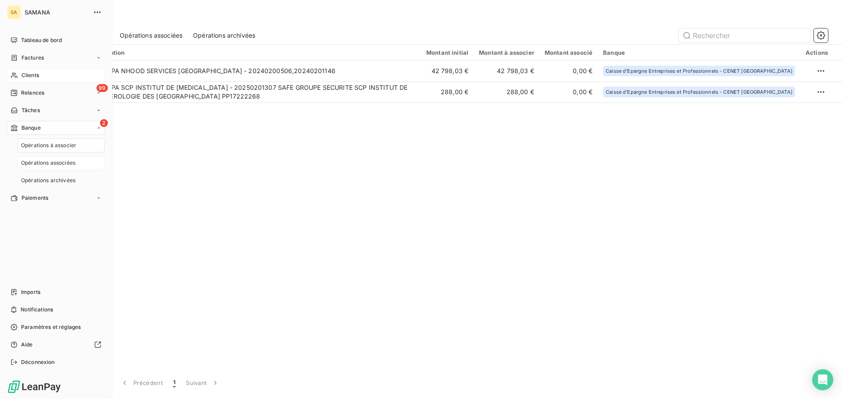
click at [46, 163] on span "Opérations associées" at bounding box center [48, 163] width 54 height 8
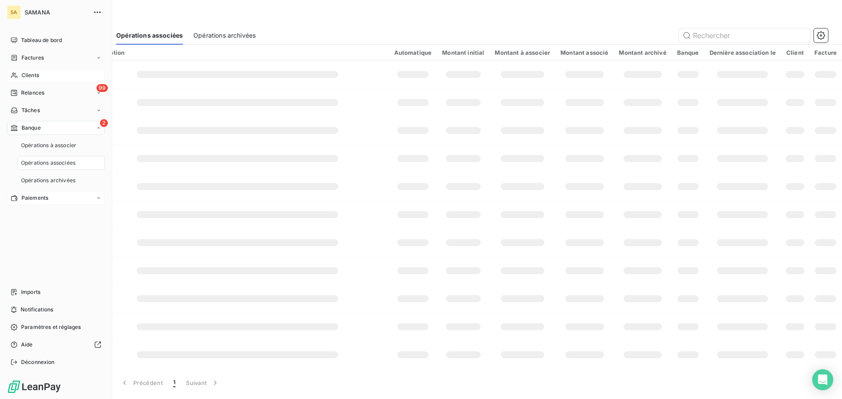
click at [43, 203] on div "Paiements" at bounding box center [56, 198] width 98 height 14
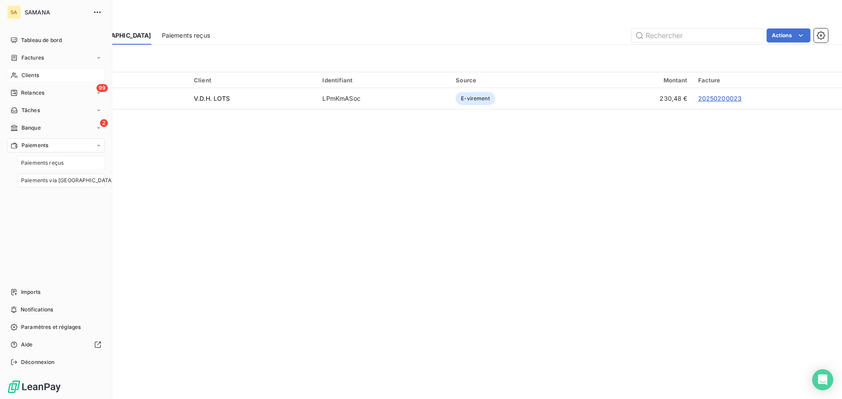
click at [44, 166] on span "Paiements reçus" at bounding box center [42, 163] width 43 height 8
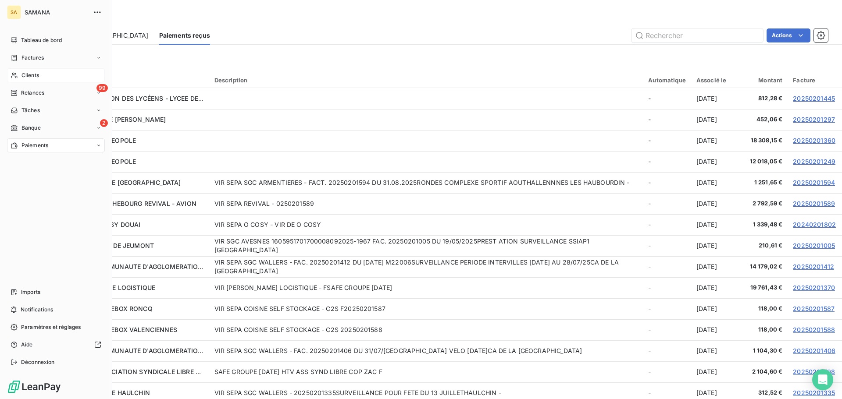
click at [16, 145] on icon at bounding box center [14, 145] width 7 height 7
click at [36, 180] on span "Paiements via [GEOGRAPHIC_DATA]" at bounding box center [67, 181] width 93 height 8
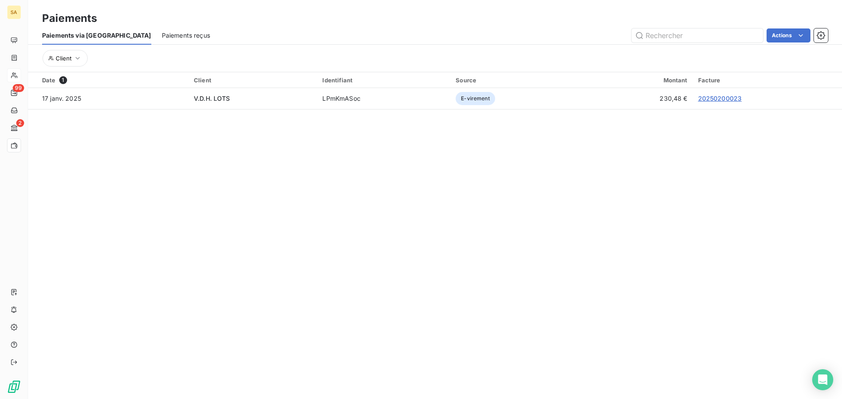
click at [162, 36] on span "Paiements reçus" at bounding box center [186, 35] width 48 height 9
